Goal: Information Seeking & Learning: Learn about a topic

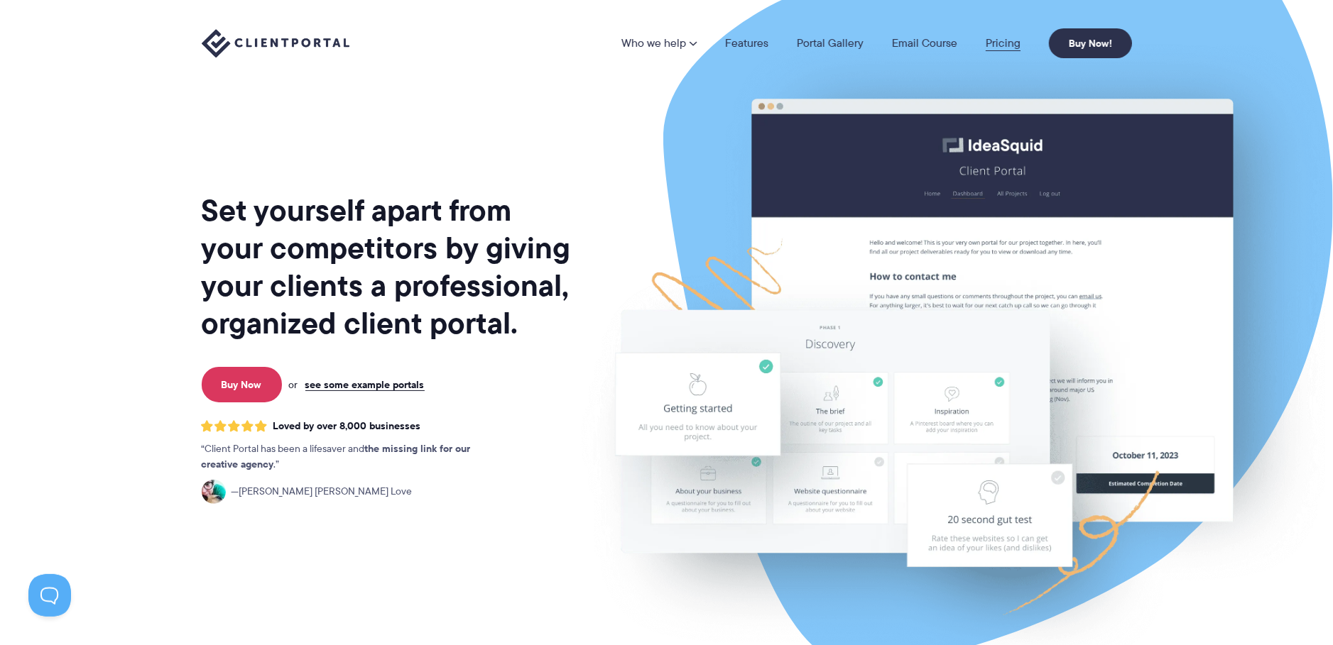
click at [1007, 44] on link "Pricing" at bounding box center [1003, 43] width 35 height 11
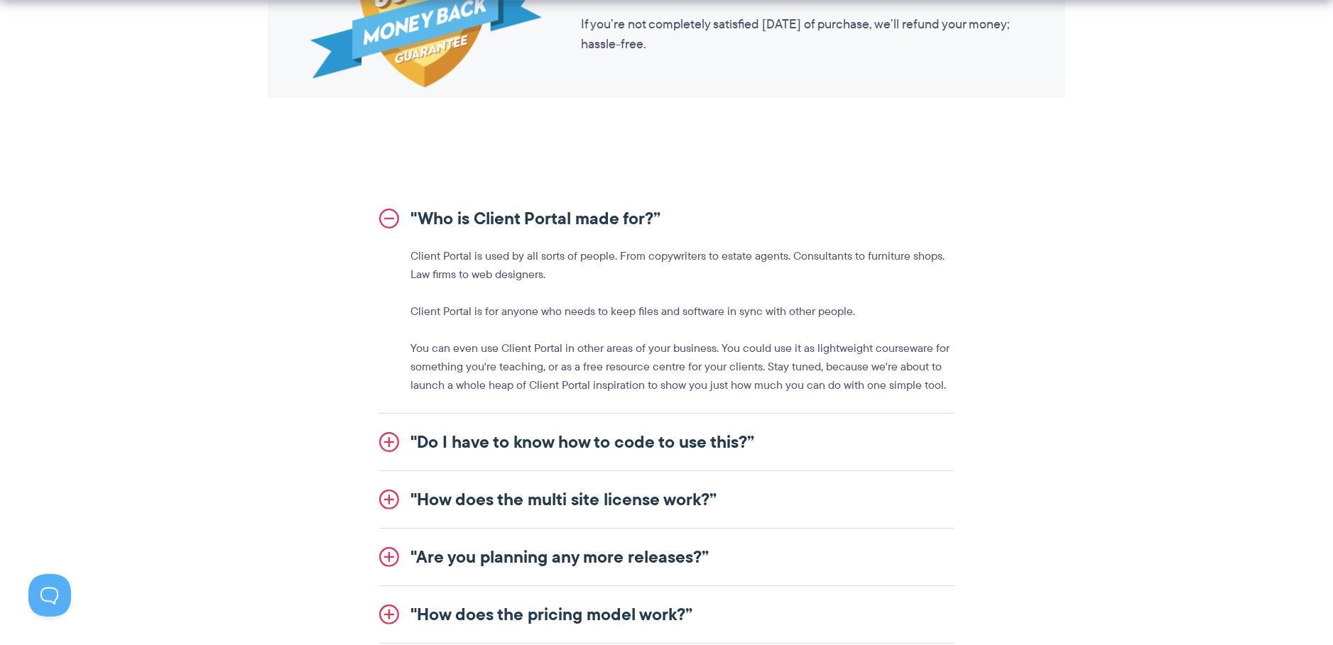
scroll to position [1650, 0]
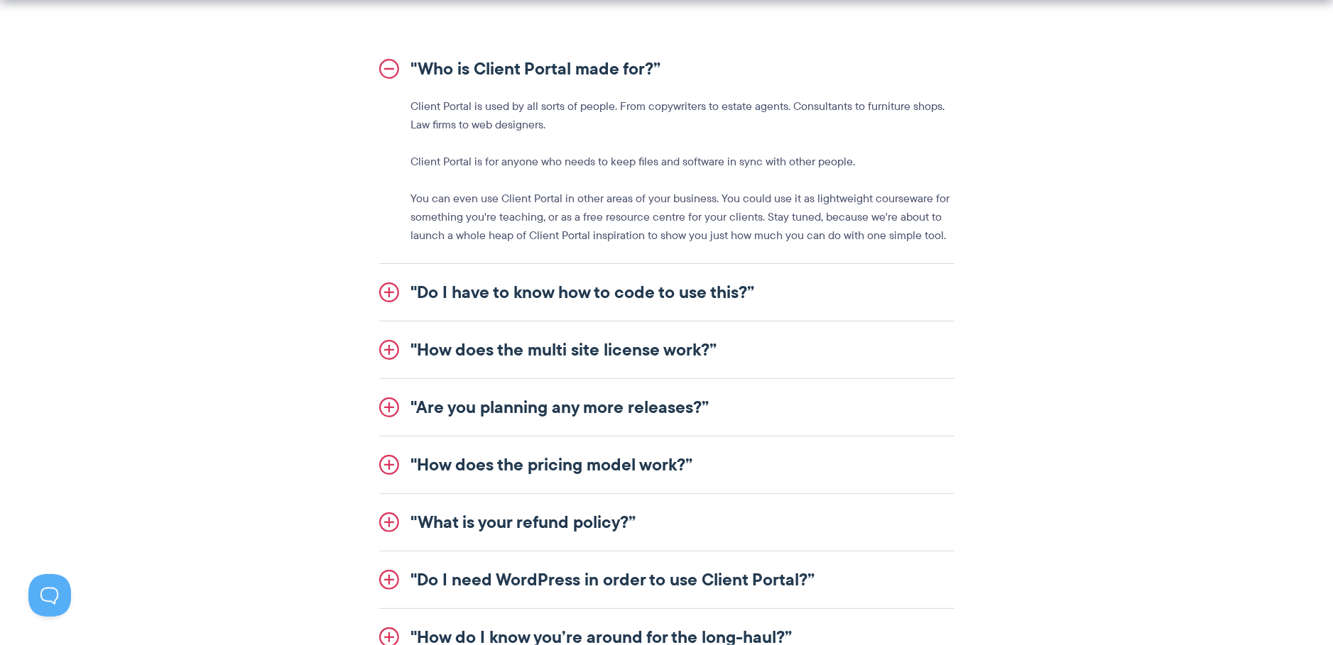
click at [685, 418] on link ""Are you planning any more releases?”" at bounding box center [666, 407] width 575 height 57
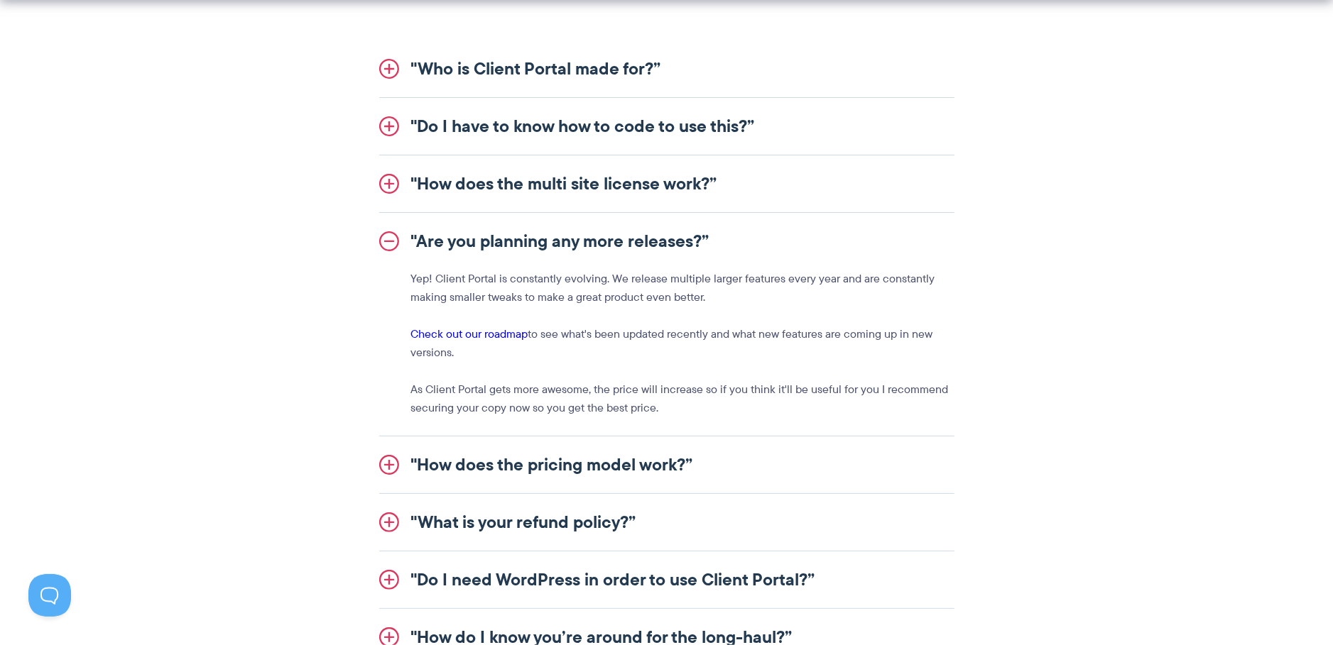
click at [703, 284] on p "Yep! Client Portal is constantly evolving. We release multiple larger features …" at bounding box center [682, 288] width 543 height 37
click at [617, 317] on div "Yep! Client Portal is constantly evolving. We release multiple larger features …" at bounding box center [666, 344] width 575 height 148
click at [459, 337] on link "Check out our roadmap" at bounding box center [469, 334] width 117 height 16
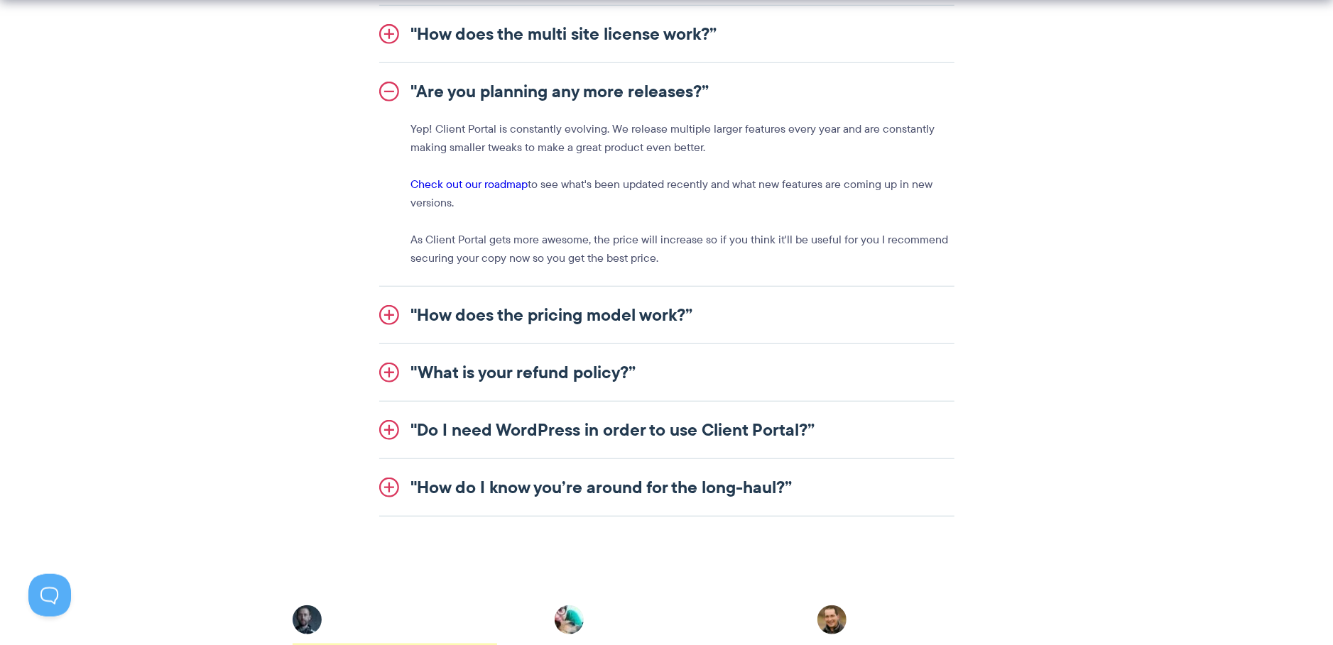
scroll to position [1949, 0]
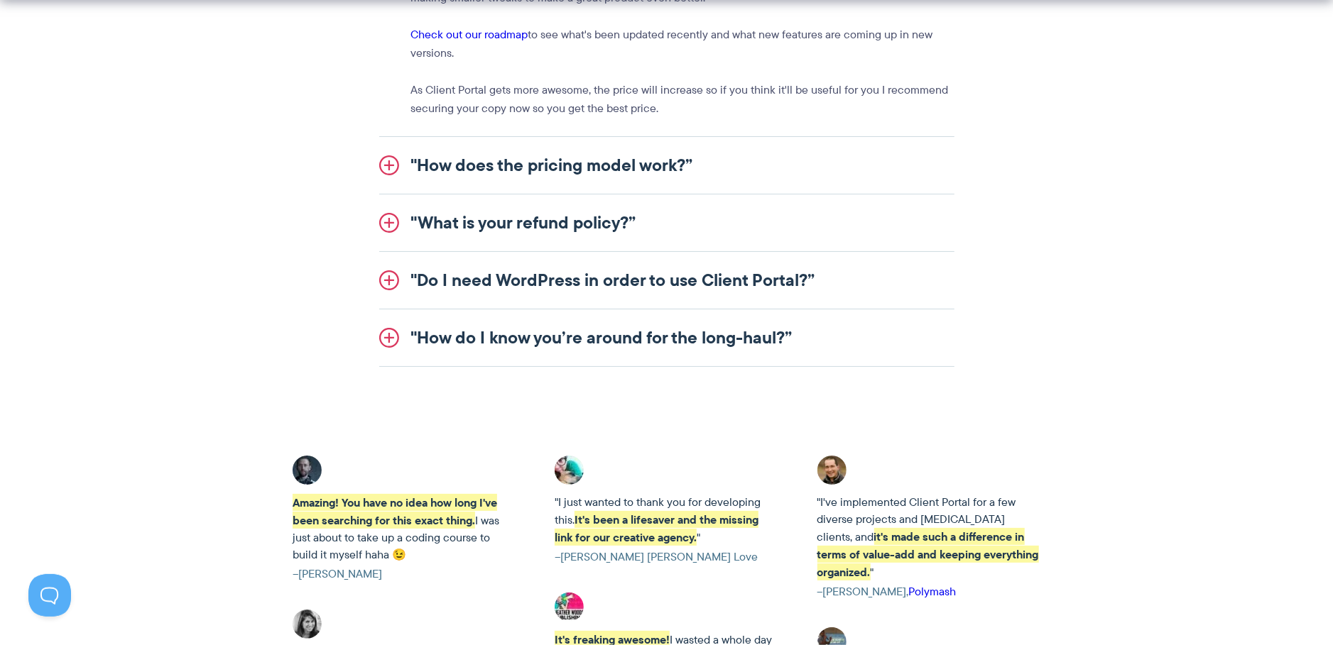
click at [692, 276] on link ""Do I need WordPress in order to use Client Portal?”" at bounding box center [666, 280] width 575 height 57
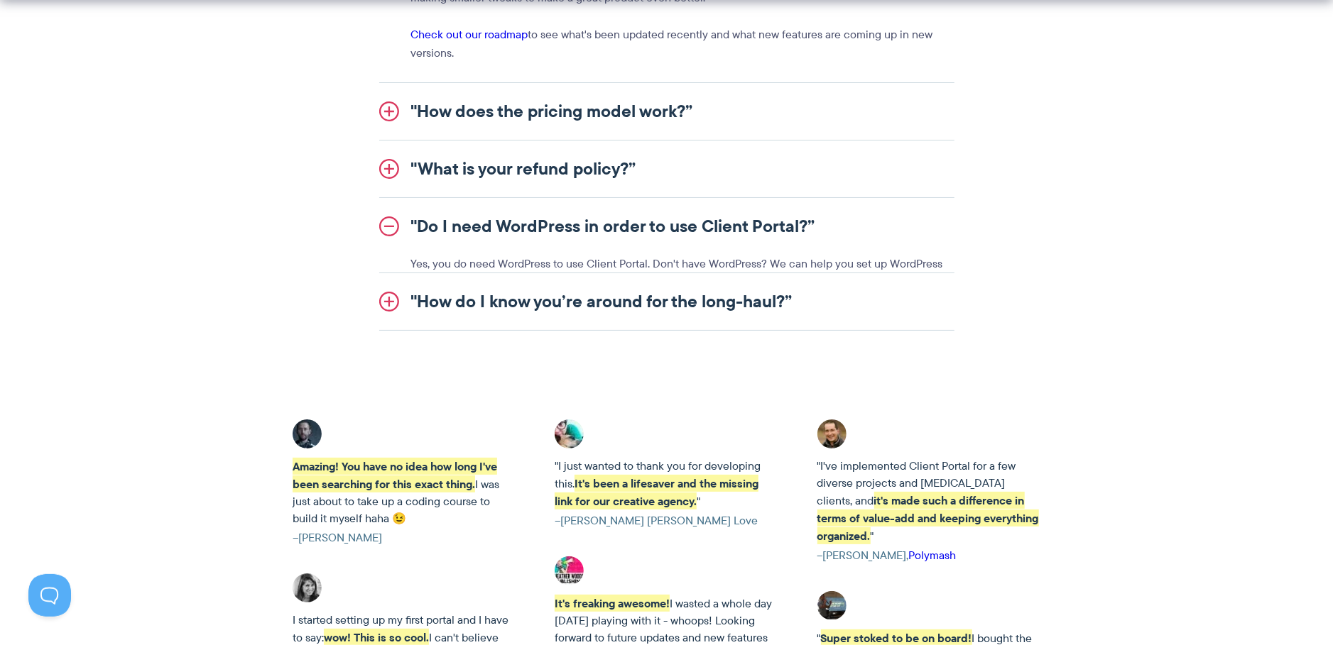
scroll to position [1921, 0]
